Goal: Information Seeking & Learning: Learn about a topic

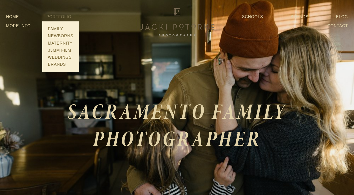
click at [61, 19] on link "Portfolio" at bounding box center [58, 17] width 25 height 4
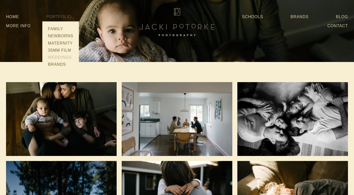
click at [63, 57] on link "Weddings" at bounding box center [60, 57] width 28 height 7
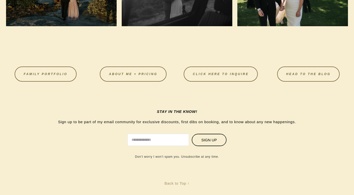
scroll to position [583, 0]
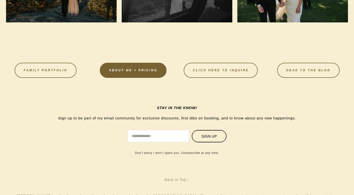
click at [124, 67] on link "About Me + Pricing" at bounding box center [133, 70] width 67 height 15
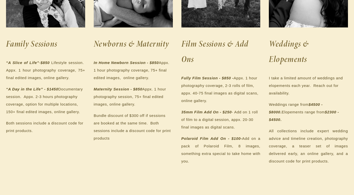
scroll to position [155, 0]
